Goal: Book appointment/travel/reservation

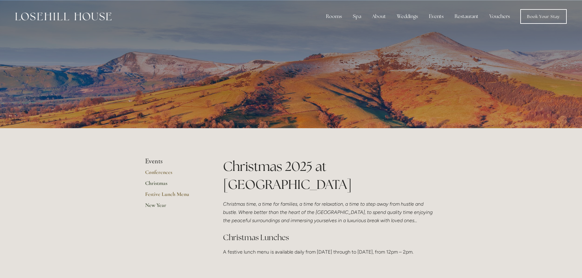
click at [152, 204] on link "New Year" at bounding box center [174, 207] width 58 height 11
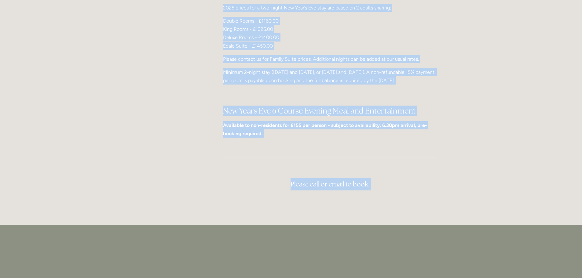
scroll to position [369, 0]
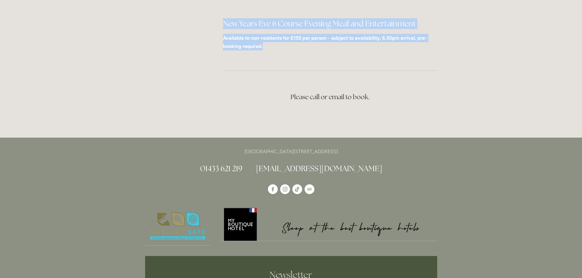
drag, startPoint x: 226, startPoint y: 196, endPoint x: 392, endPoint y: 50, distance: 221.6
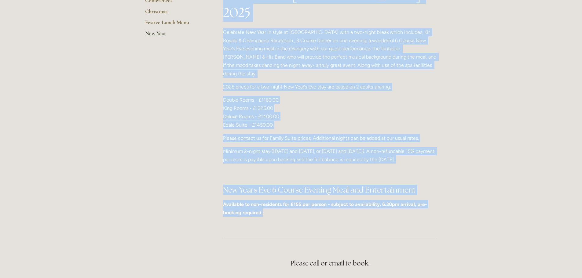
scroll to position [186, 0]
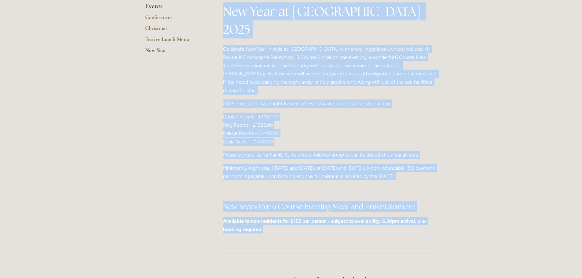
copy div "Lor Ipsu do Sitametc Adipi 4427 Elitseddo Eiu Temp in utlab et Dolorema Aliqu e…"
